Goal: Task Accomplishment & Management: Manage account settings

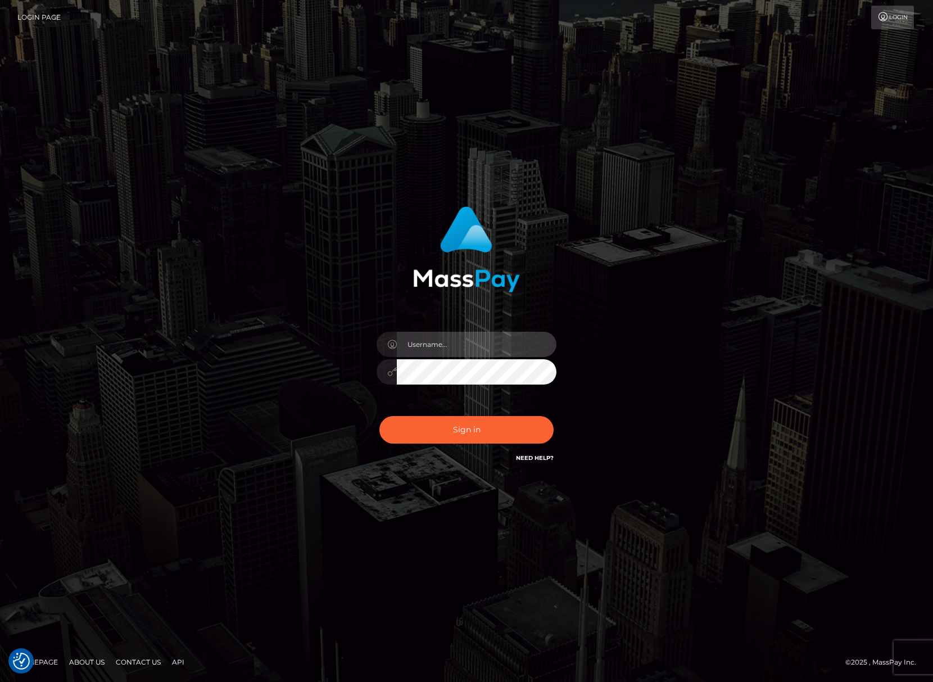
click at [419, 356] on input "text" at bounding box center [477, 344] width 160 height 25
type input "speralta"
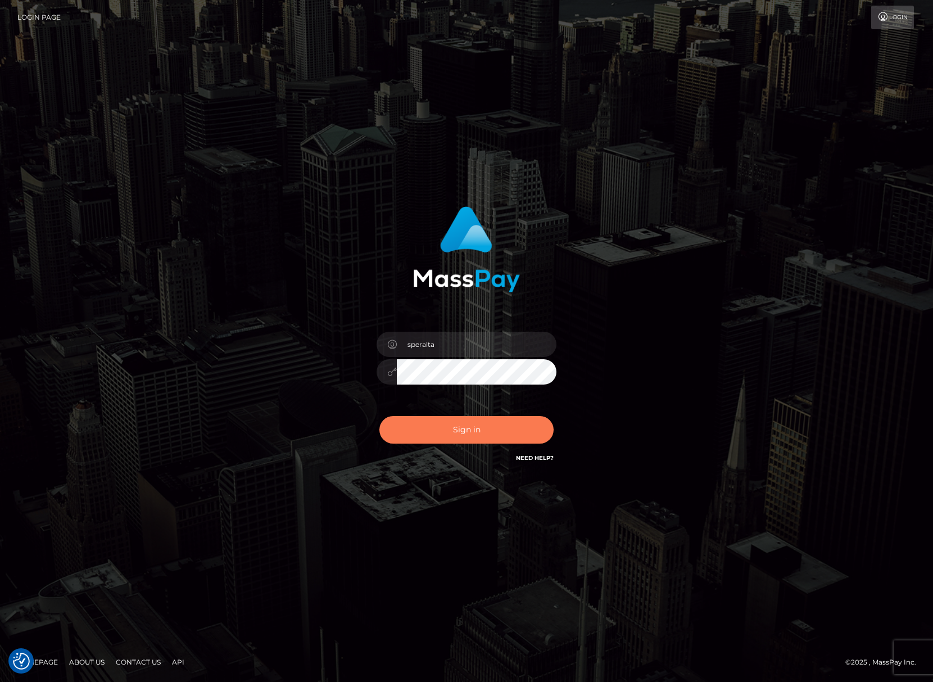
click at [462, 432] on button "Sign in" at bounding box center [466, 430] width 174 height 28
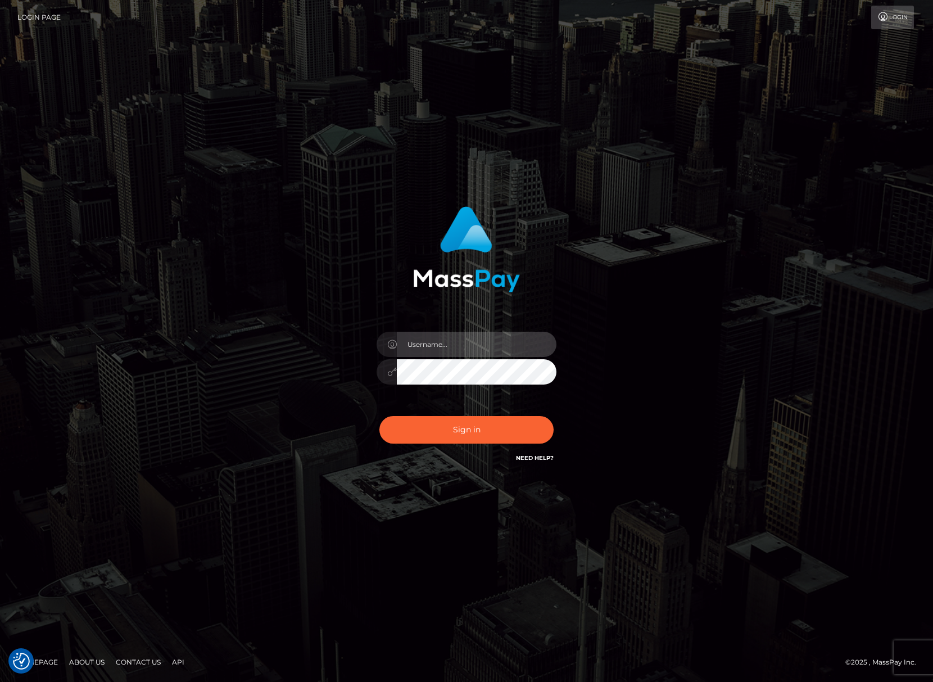
click at [515, 342] on input "text" at bounding box center [477, 344] width 160 height 25
type input "speralta"
click at [379, 416] on button "Sign in" at bounding box center [466, 430] width 174 height 28
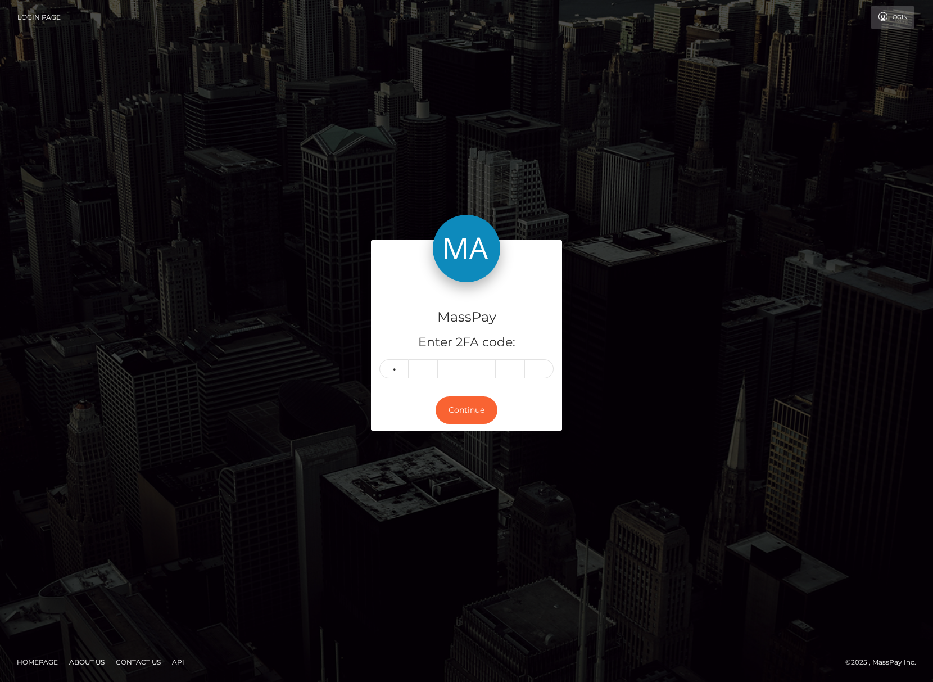
type input "1"
type input "9"
type input "2"
type input "5"
type input "6"
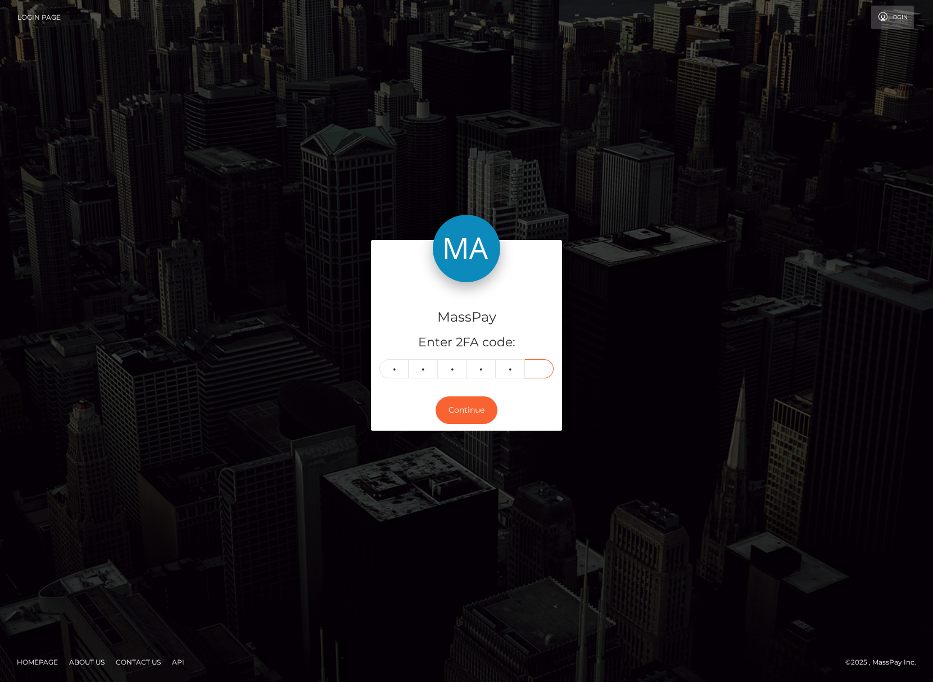
type input "8"
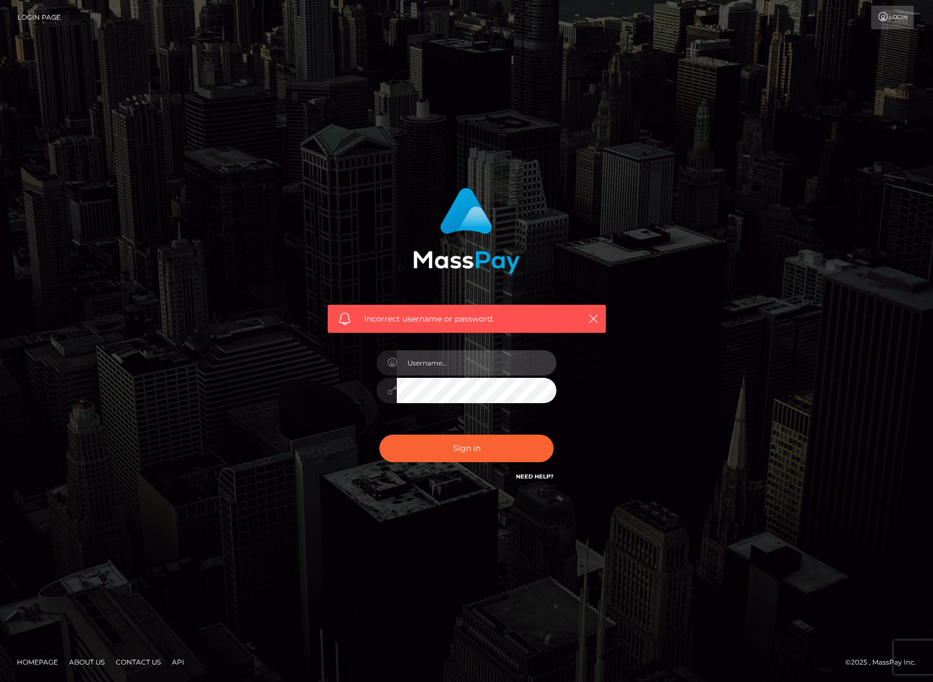
drag, startPoint x: 453, startPoint y: 350, endPoint x: 462, endPoint y: 375, distance: 27.4
click at [453, 350] on input "text" at bounding box center [477, 362] width 160 height 25
click at [462, 375] on div at bounding box center [466, 385] width 197 height 86
click at [463, 372] on input "text" at bounding box center [477, 362] width 160 height 25
type input "speralta"
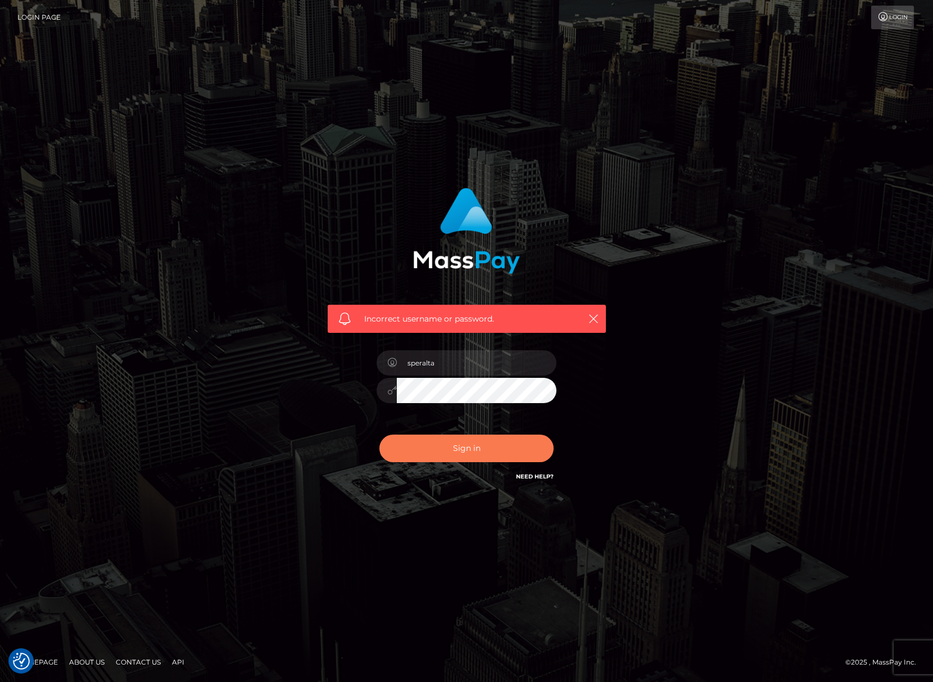
click at [500, 453] on button "Sign in" at bounding box center [466, 449] width 174 height 28
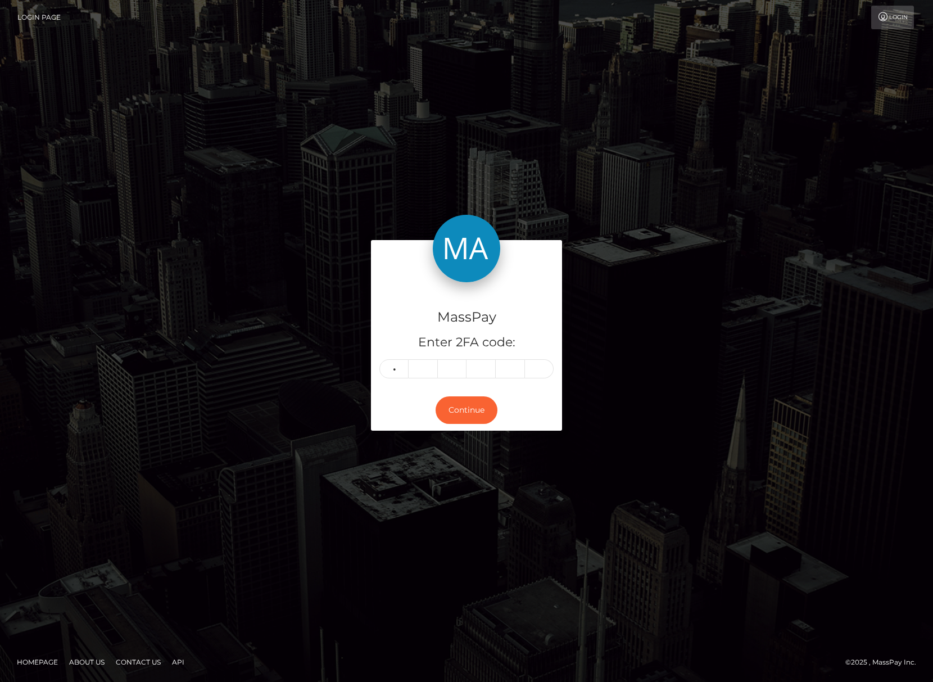
type input "3"
type input "2"
type input "1"
type input "4"
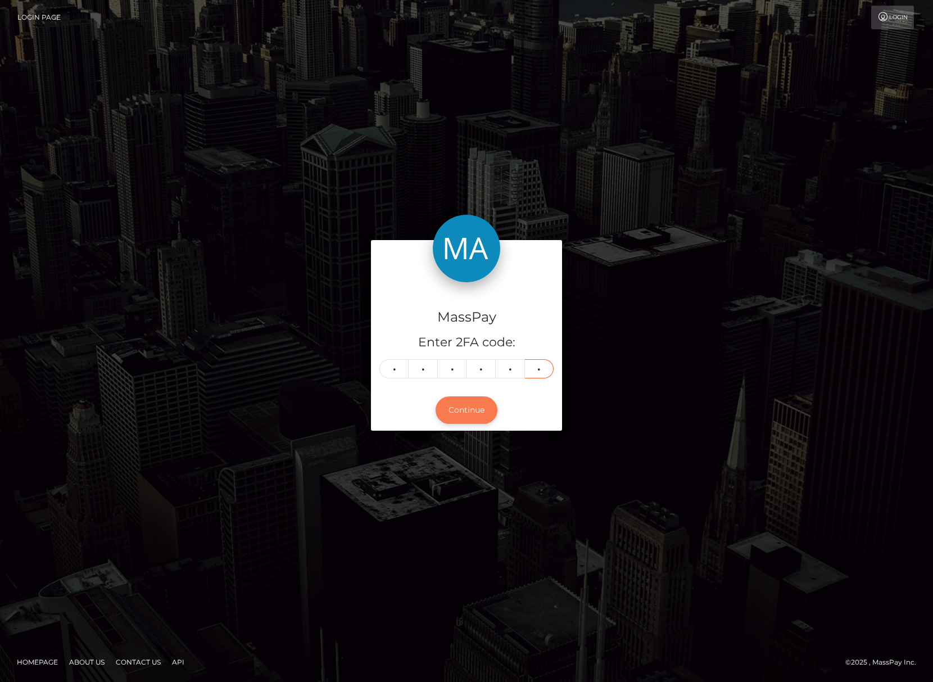
type input "5"
click at [488, 410] on button "Continue" at bounding box center [467, 410] width 62 height 28
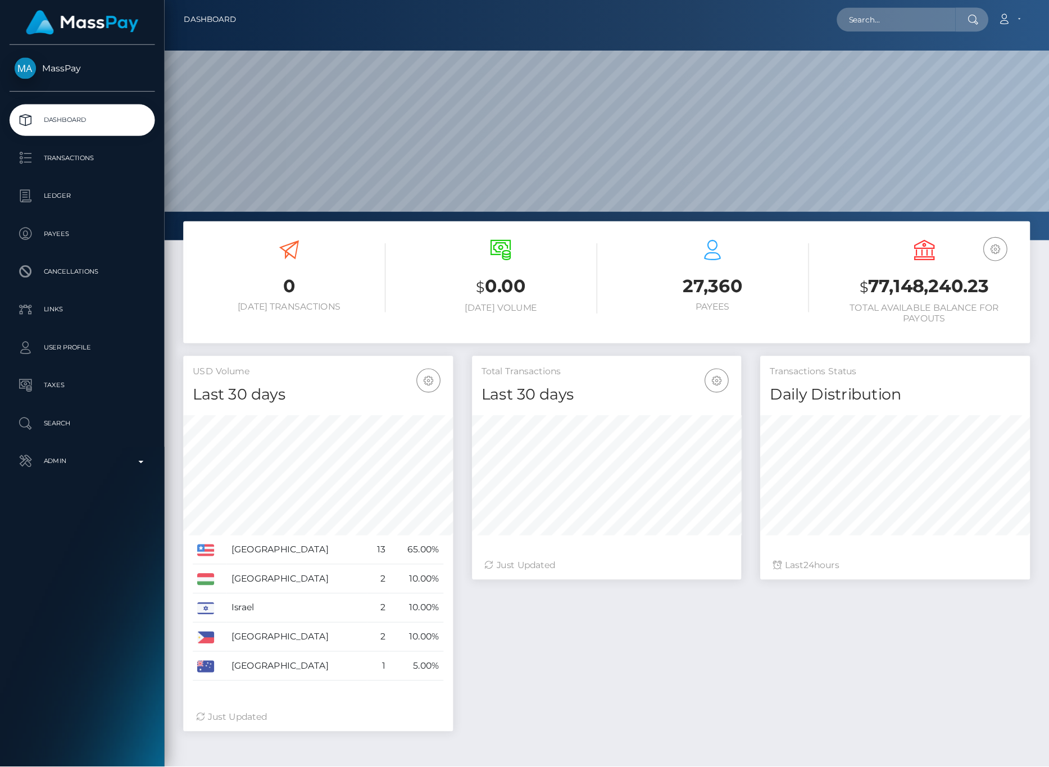
scroll to position [199, 239]
click at [83, 150] on link "Transactions" at bounding box center [72, 140] width 129 height 28
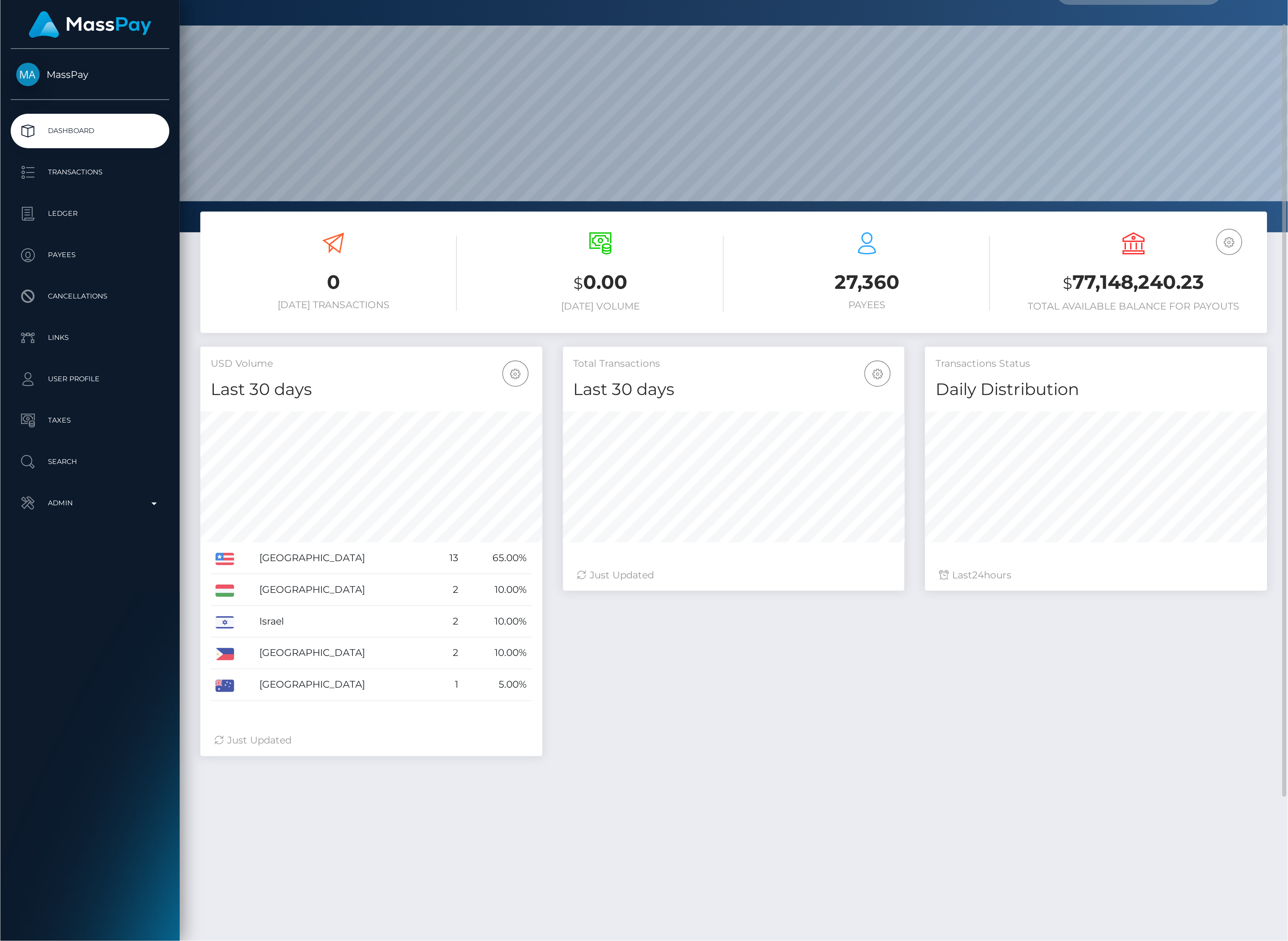
scroll to position [0, 0]
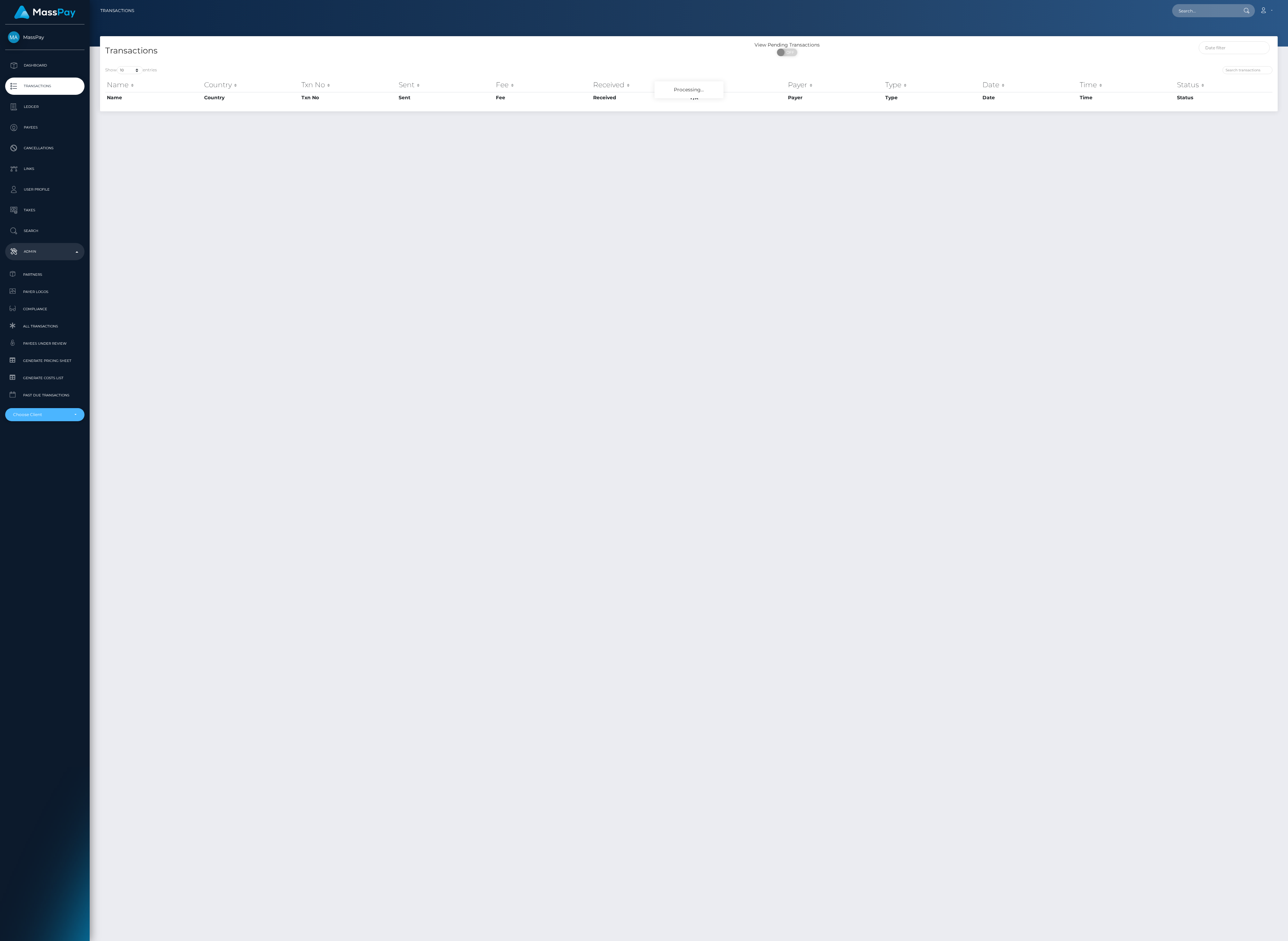
click at [75, 408] on div "Choose Client" at bounding box center [44, 414] width 79 height 13
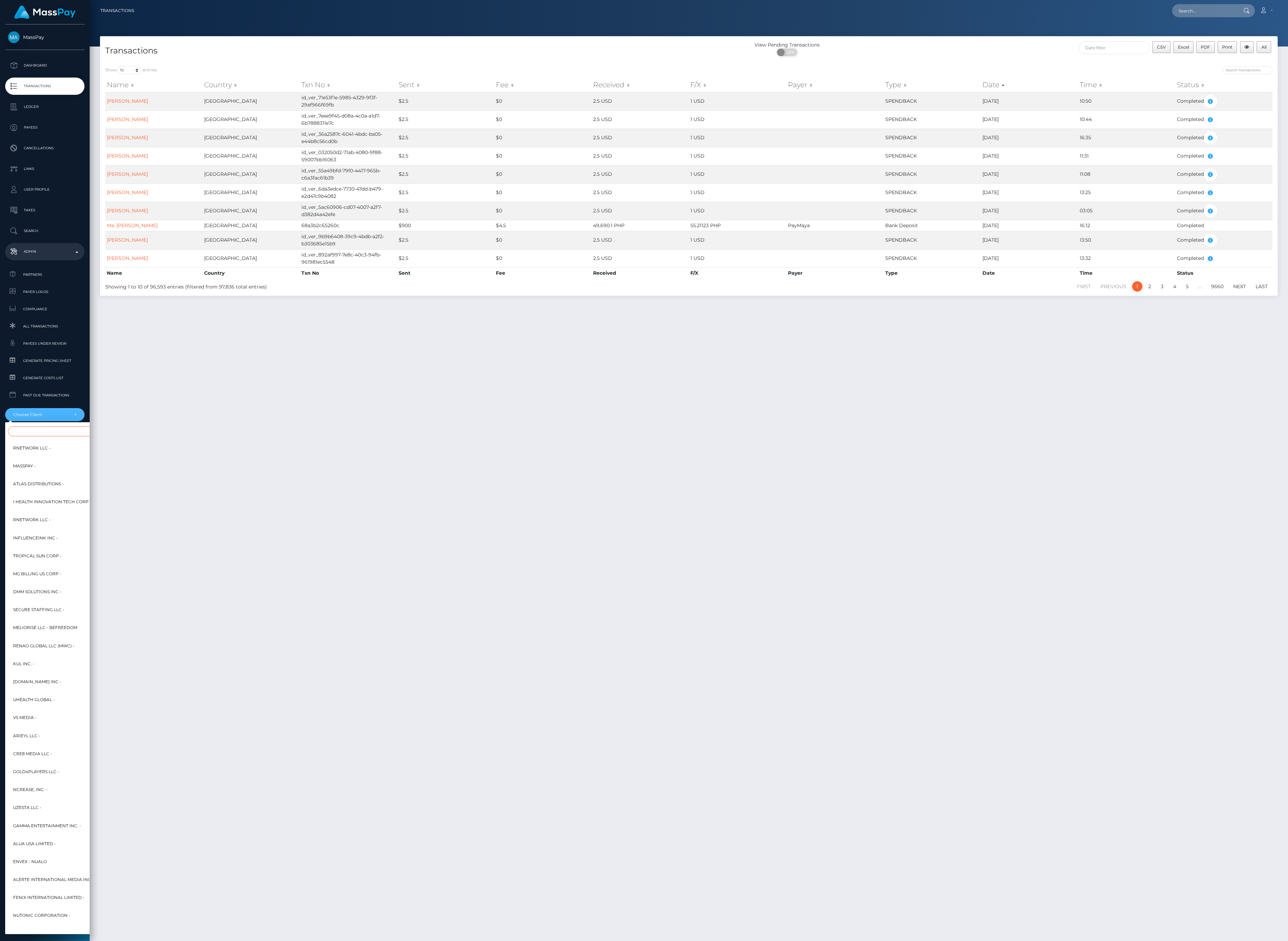
click at [61, 434] on input "Search" at bounding box center [83, 431] width 151 height 10
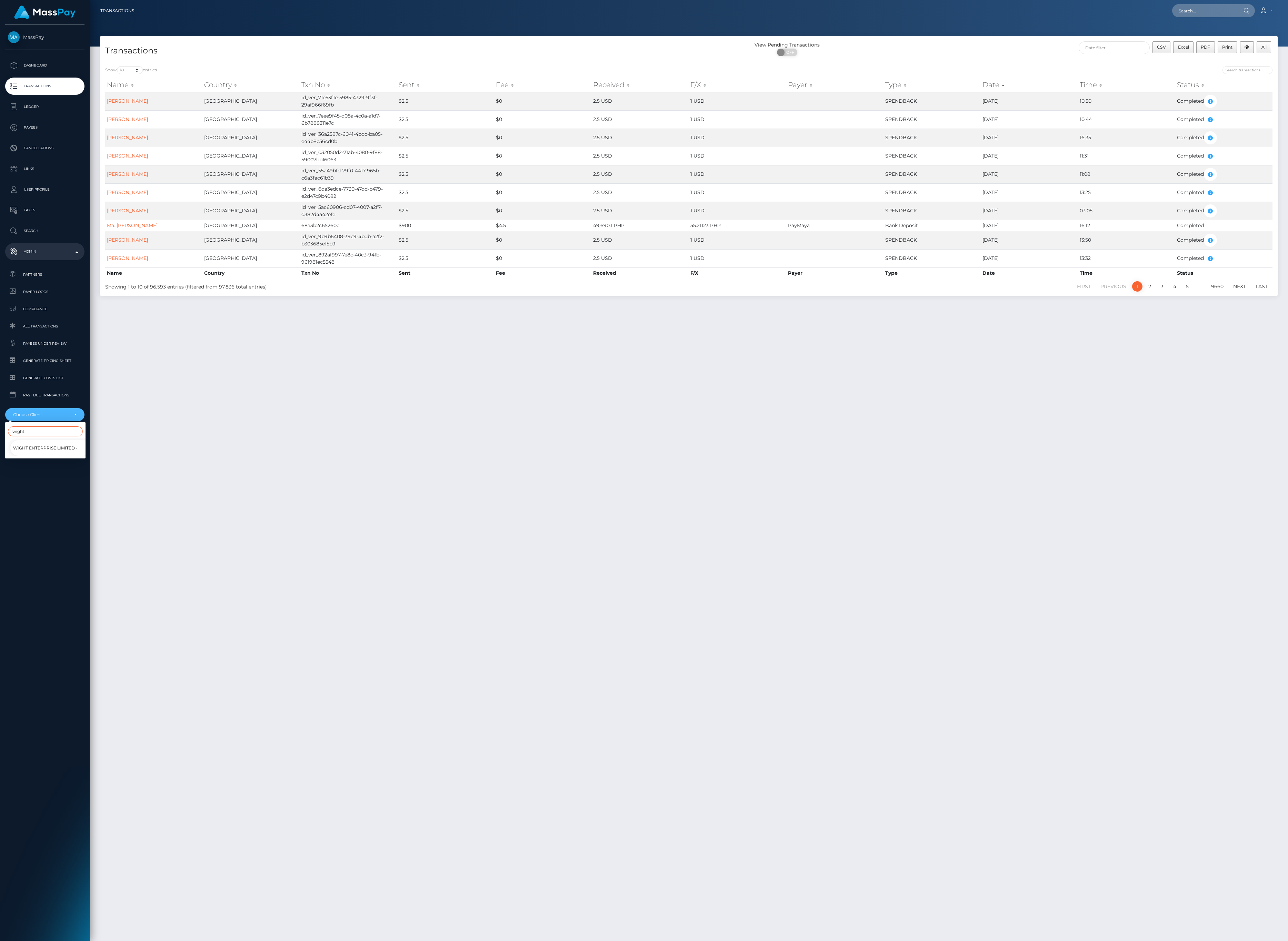
type input "wight"
click at [61, 449] on span "Wight Enterprise Limited -" at bounding box center [45, 448] width 64 height 9
select select "188"
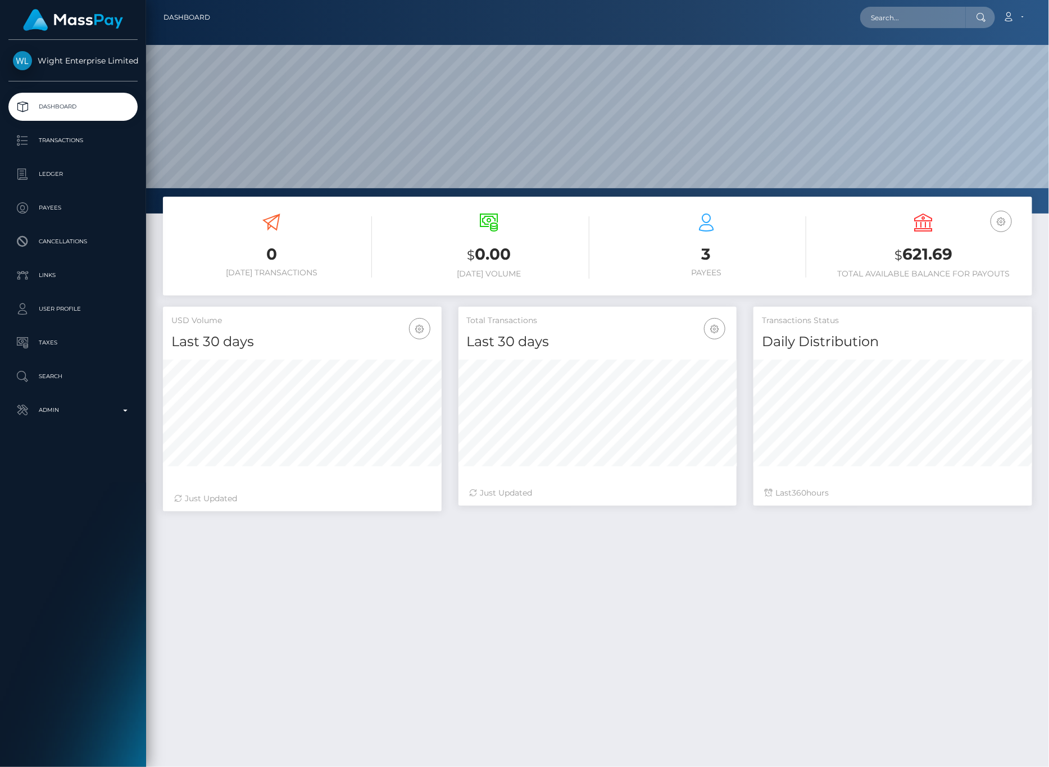
scroll to position [199, 278]
click at [93, 147] on p "Transactions" at bounding box center [73, 140] width 120 height 17
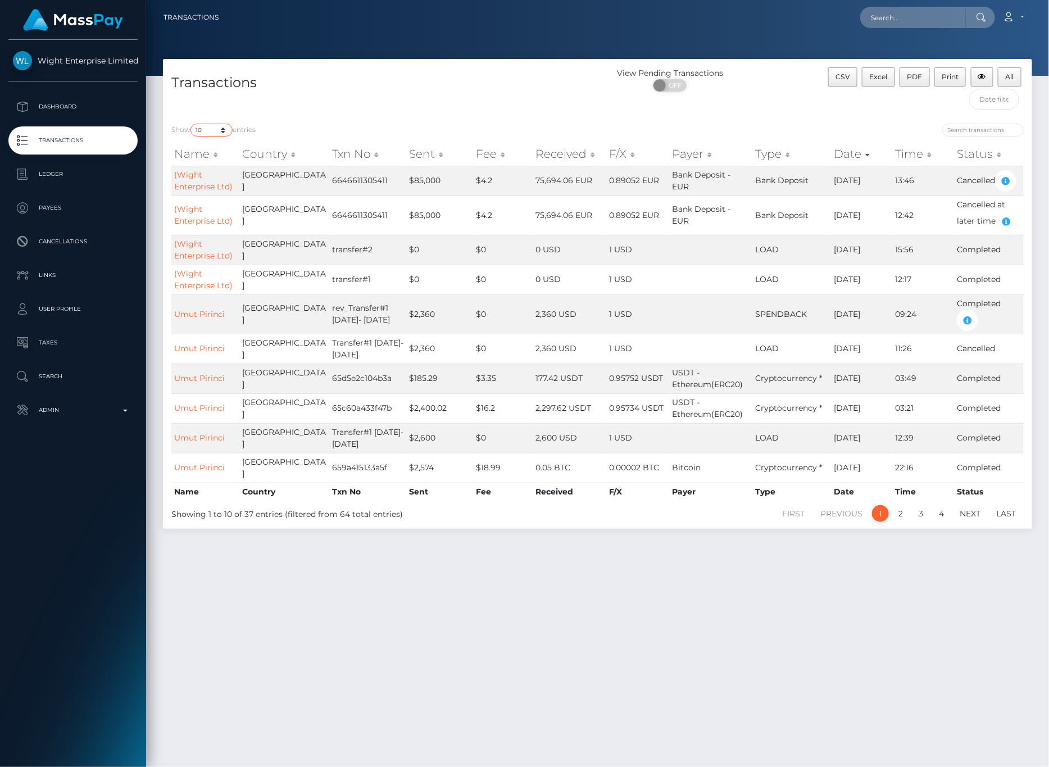
click at [221, 132] on select "10 25 50 100 250 500 1,000 3,500 All" at bounding box center [212, 130] width 42 height 13
select select "-1"
click at [192, 125] on select "10 25 50 100 250 500 1,000 3,500 All" at bounding box center [212, 130] width 42 height 13
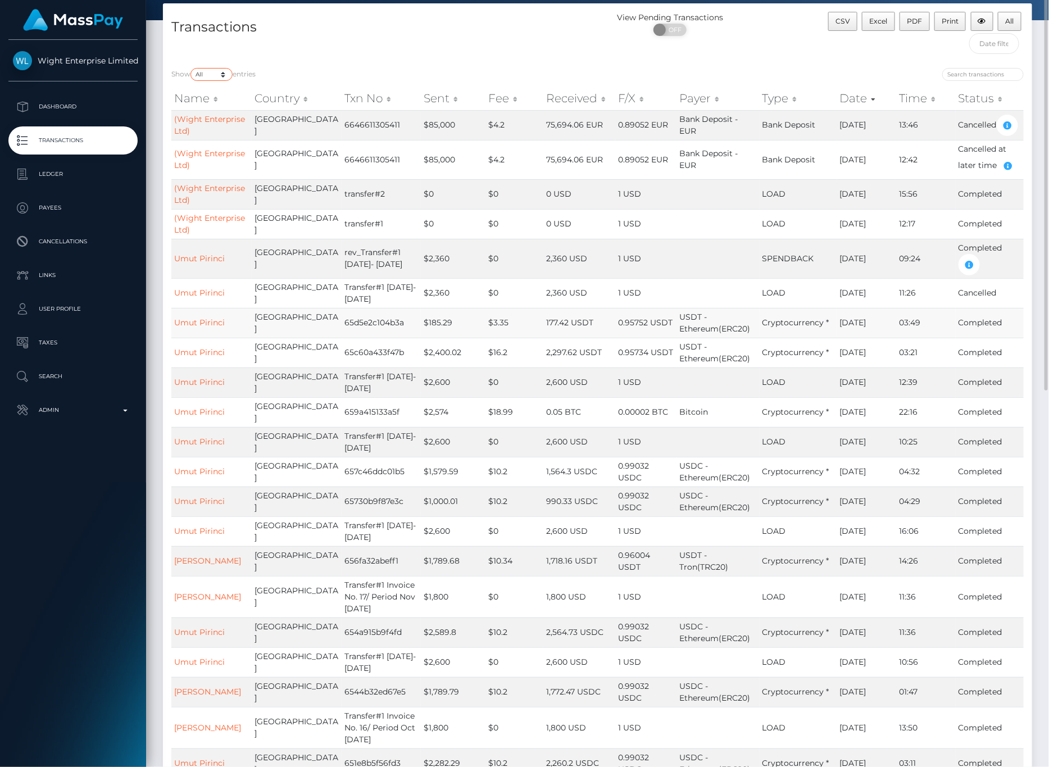
scroll to position [28, 0]
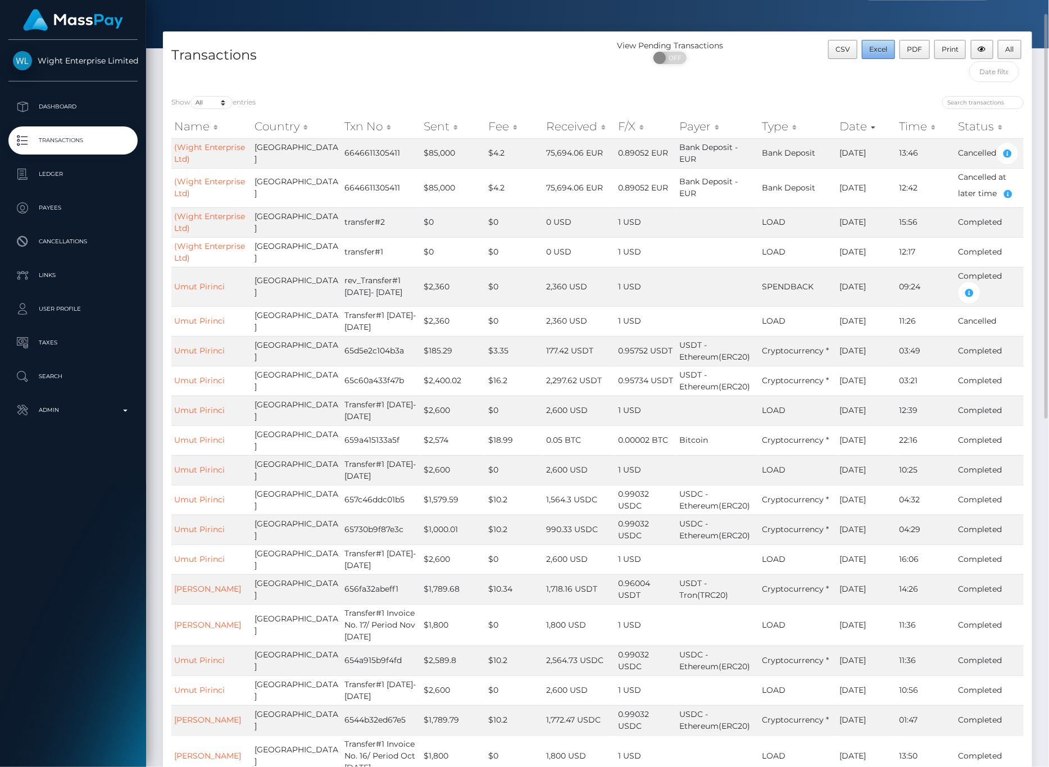
click at [877, 51] on span "Excel" at bounding box center [879, 49] width 18 height 8
drag, startPoint x: 59, startPoint y: 169, endPoint x: 125, endPoint y: 168, distance: 65.8
click at [59, 169] on p "Ledger" at bounding box center [73, 174] width 120 height 17
click at [58, 96] on link "Dashboard" at bounding box center [72, 107] width 129 height 28
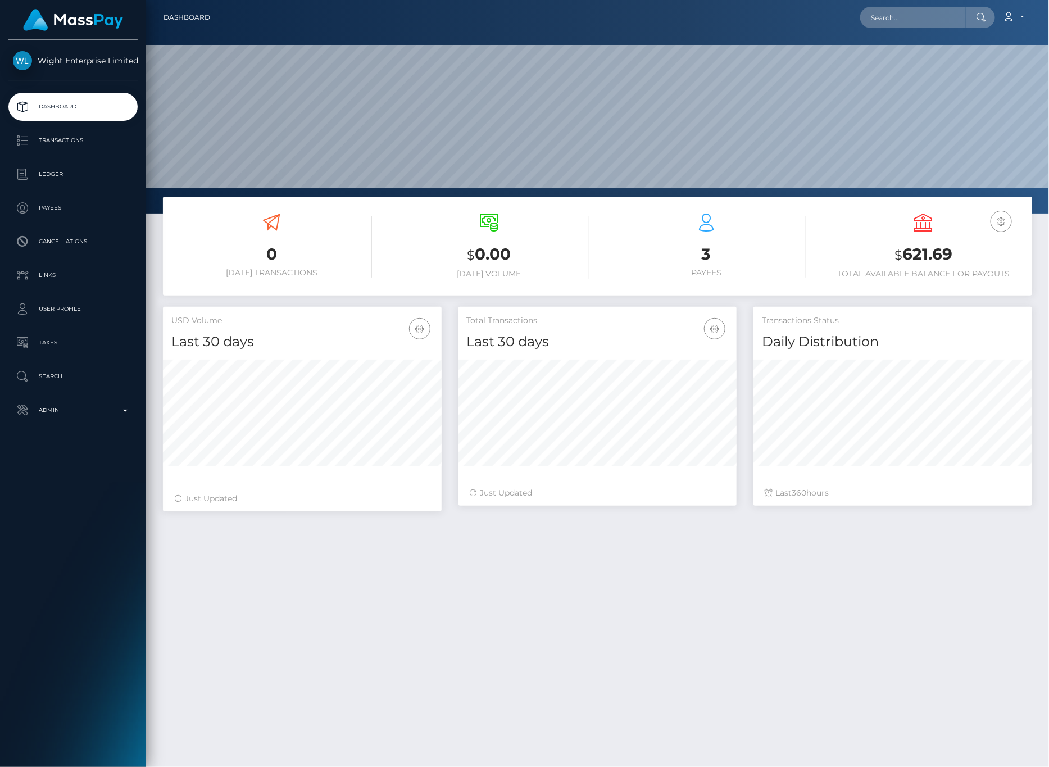
scroll to position [199, 278]
